Goal: Check status: Check status

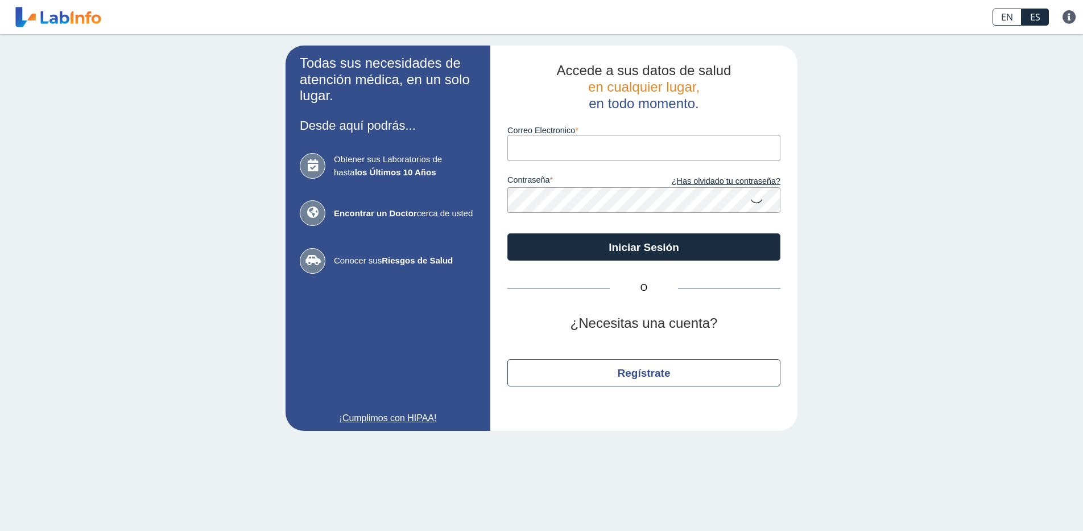
click at [640, 151] on input "Correo Electronico" at bounding box center [643, 148] width 273 height 26
type input "[PERSON_NAME][EMAIL_ADDRESS][DOMAIN_NAME]"
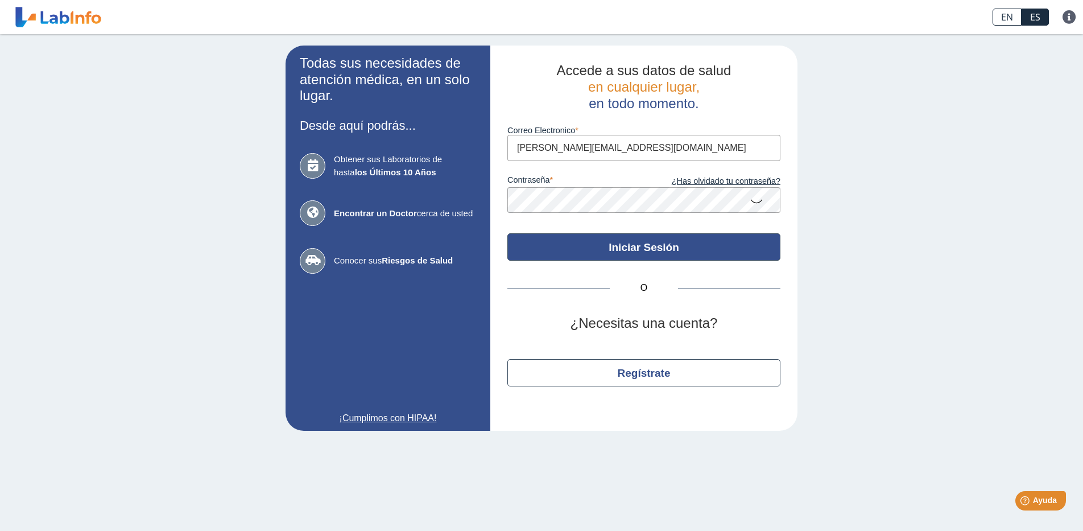
click at [635, 254] on button "Iniciar Sesión" at bounding box center [643, 246] width 273 height 27
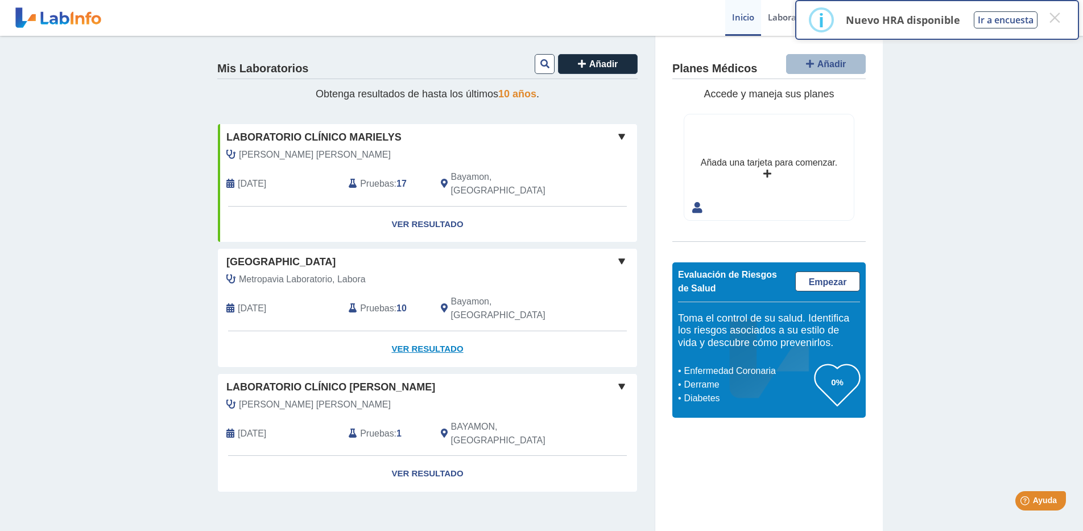
click at [443, 331] on link "Ver Resultado" at bounding box center [427, 349] width 419 height 36
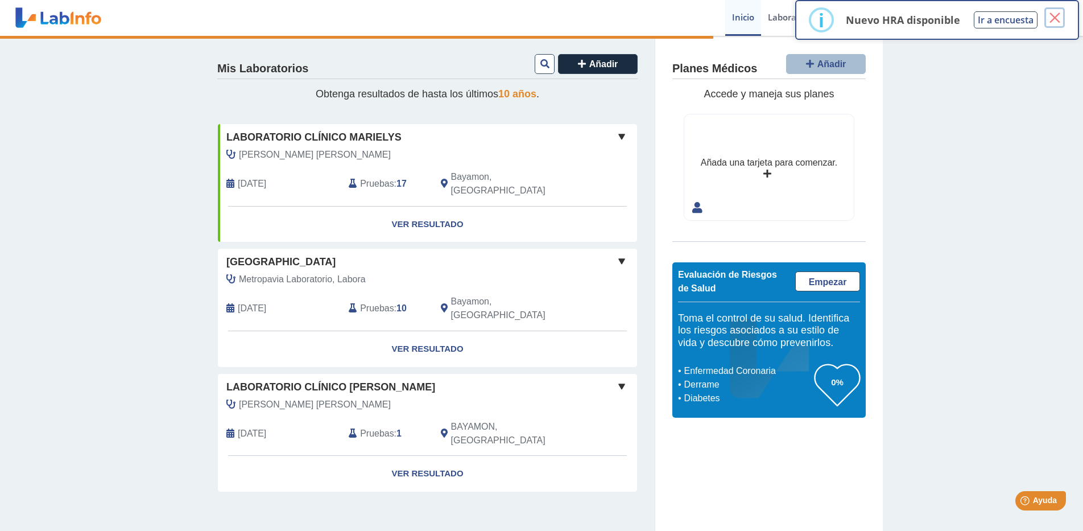
click at [1052, 19] on button "×" at bounding box center [1054, 17] width 20 height 20
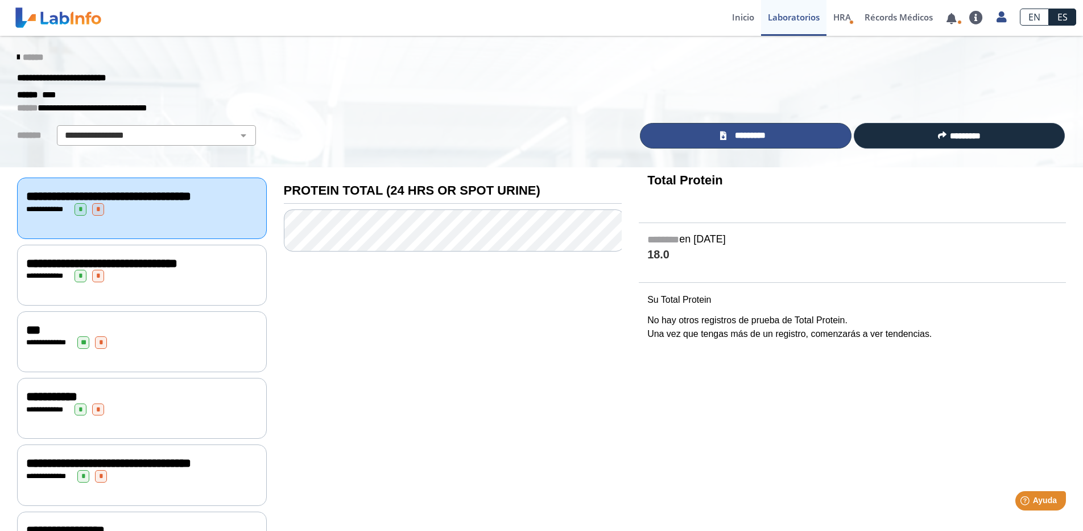
click at [741, 127] on link "*********" at bounding box center [745, 136] width 211 height 26
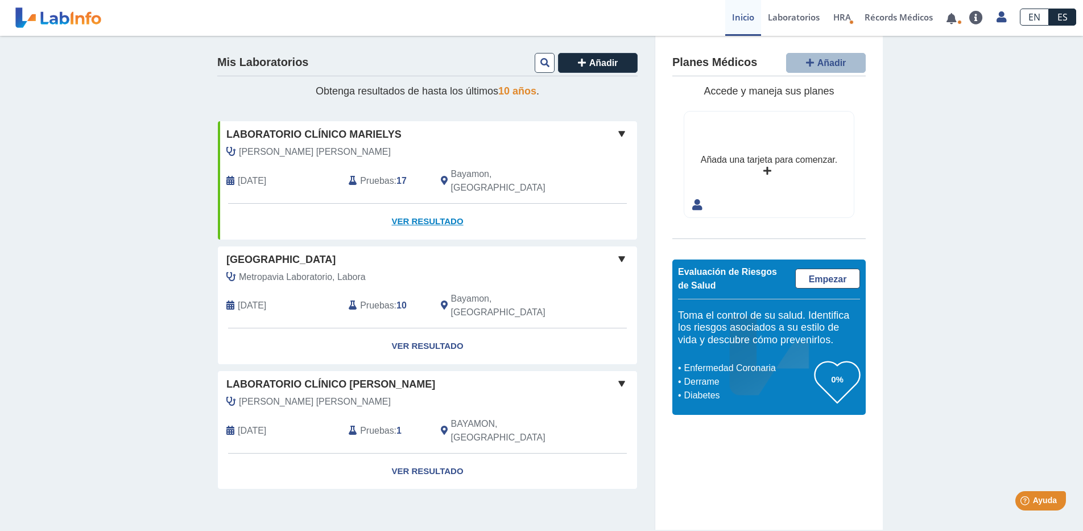
click at [429, 204] on link "Ver Resultado" at bounding box center [427, 222] width 419 height 36
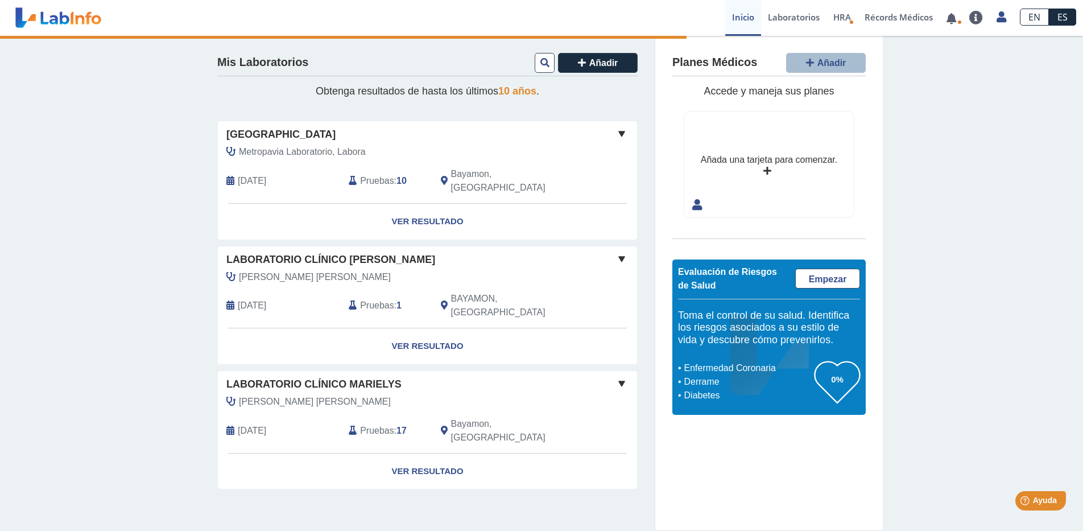
click at [622, 252] on span at bounding box center [622, 259] width 14 height 14
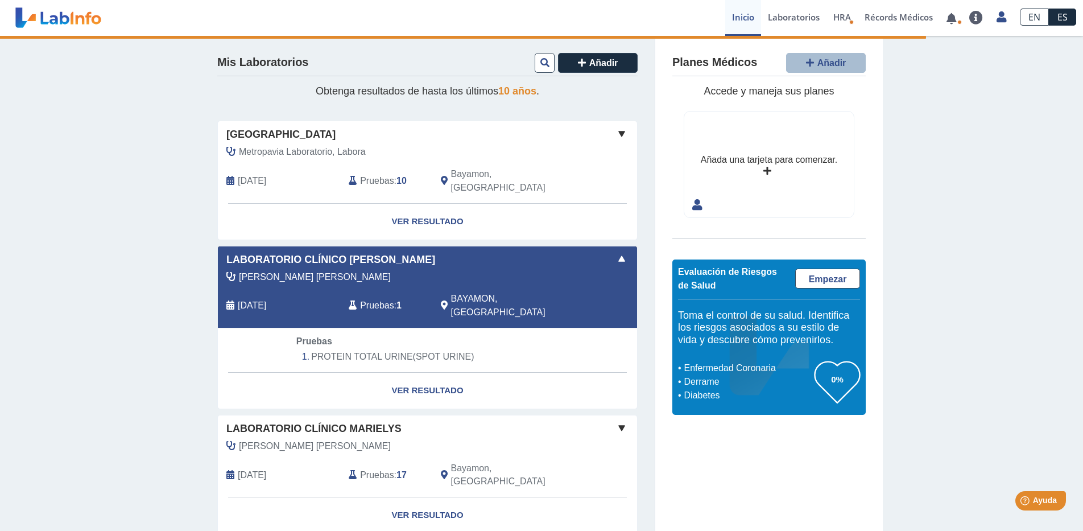
click at [615, 252] on span at bounding box center [622, 259] width 14 height 14
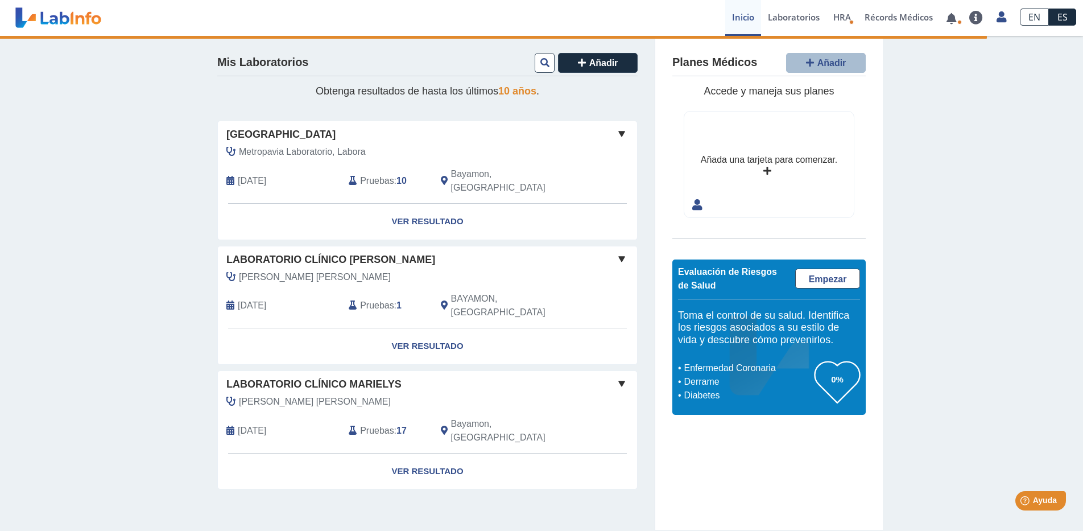
click at [624, 135] on span at bounding box center [622, 134] width 14 height 14
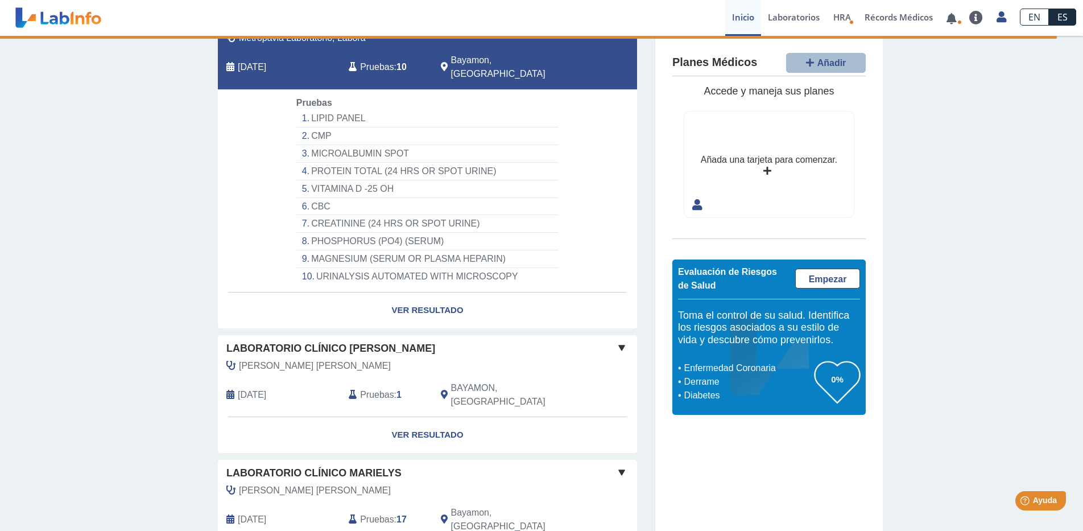
scroll to position [160, 0]
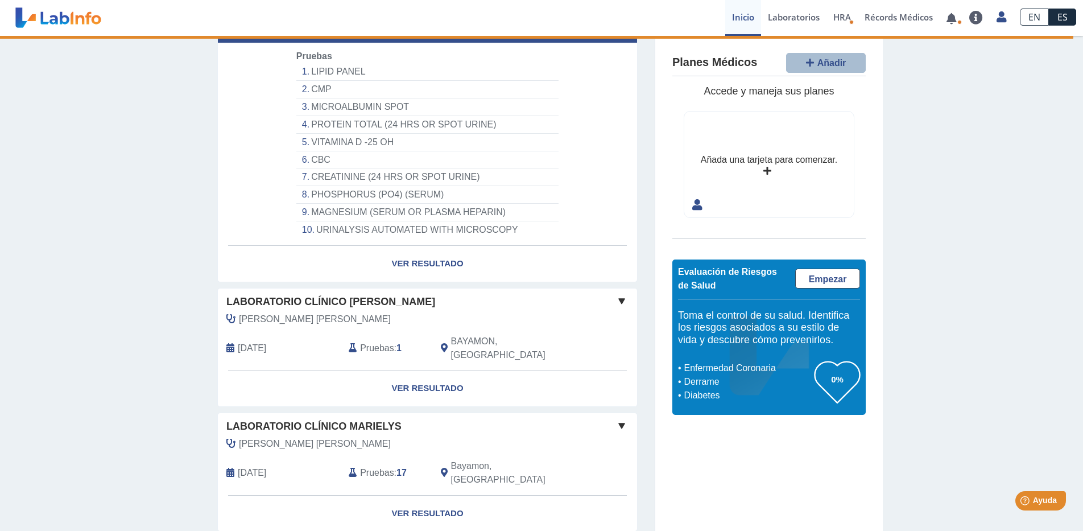
click at [618, 419] on span at bounding box center [622, 426] width 14 height 14
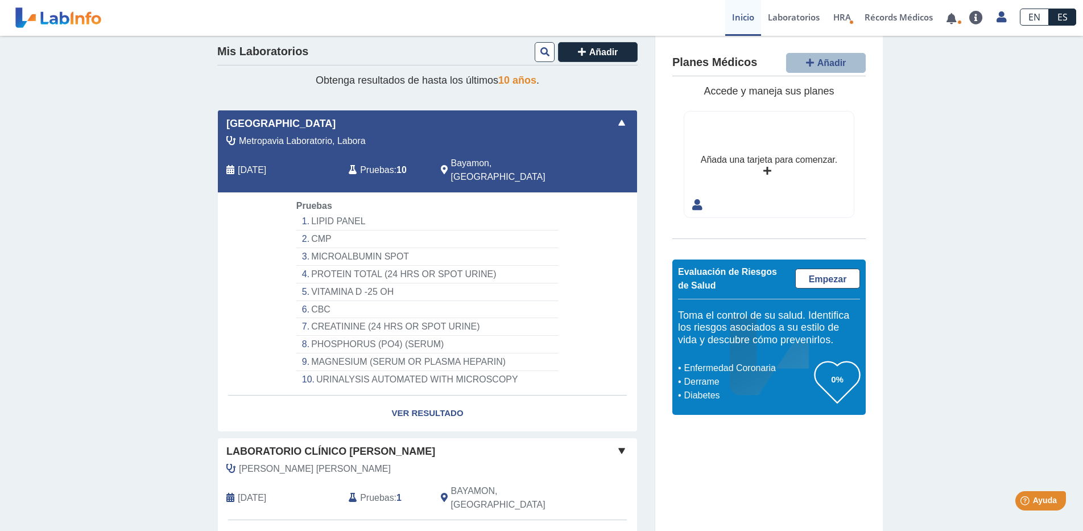
scroll to position [0, 0]
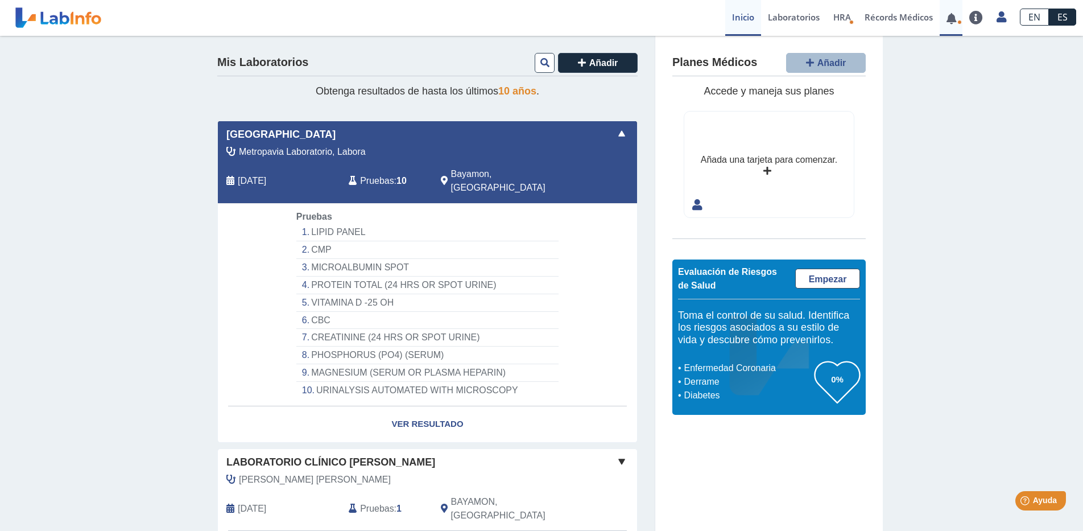
click at [954, 16] on link at bounding box center [951, 18] width 23 height 9
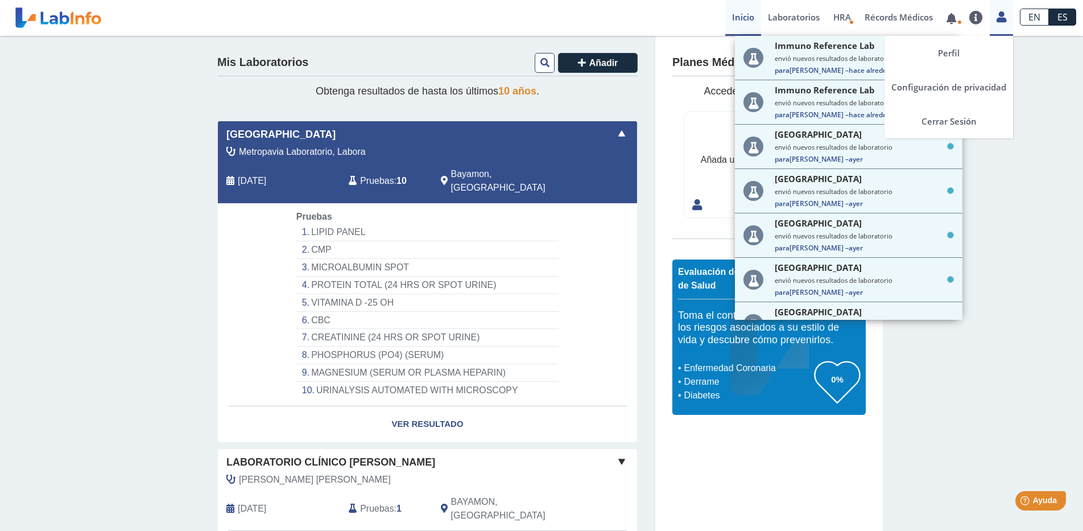
click at [1002, 20] on icon at bounding box center [1002, 17] width 10 height 9
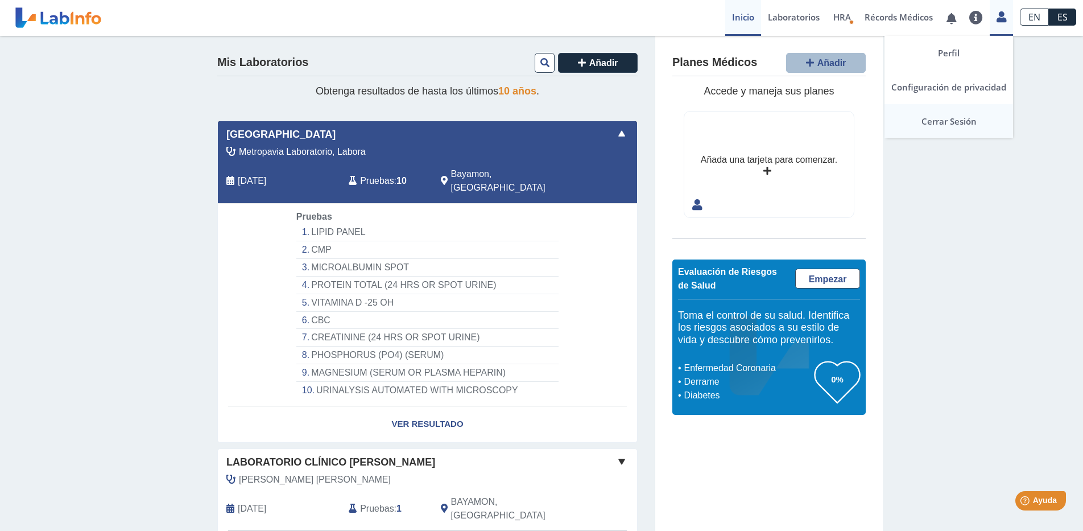
click at [959, 119] on link "Cerrar Sesión" at bounding box center [948, 121] width 129 height 34
